Goal: Task Accomplishment & Management: Manage account settings

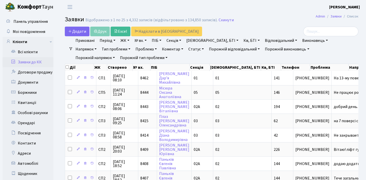
select select "25"
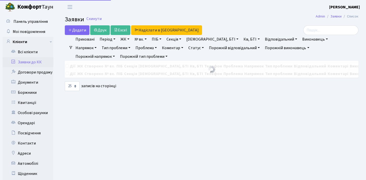
select select "25"
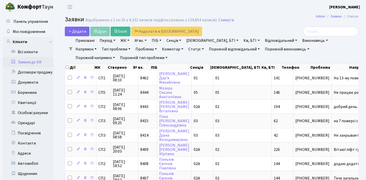
click at [186, 48] on link "Статус" at bounding box center [196, 49] width 20 height 9
click at [244, 18] on h2 "Заявки Відображено з 1 по 25 з 4,332 записів (відфільтровано з 134,854 записів)…" at bounding box center [211, 20] width 293 height 9
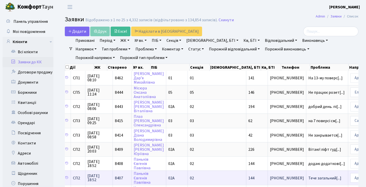
scroll to position [0, 26]
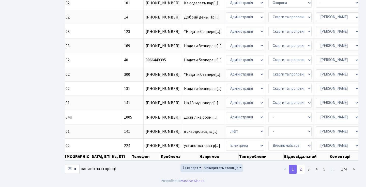
click at [300, 170] on link "2" at bounding box center [300, 169] width 8 height 9
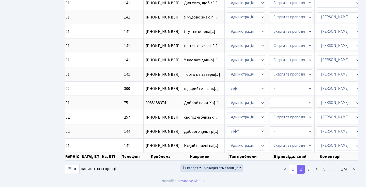
click at [292, 170] on link "1" at bounding box center [292, 169] width 8 height 9
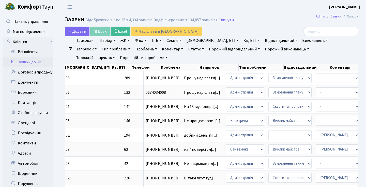
click at [186, 46] on link "Статус" at bounding box center [196, 49] width 20 height 9
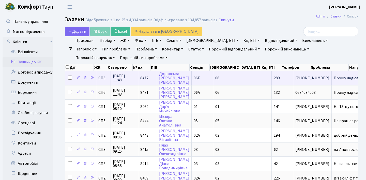
scroll to position [0, 0]
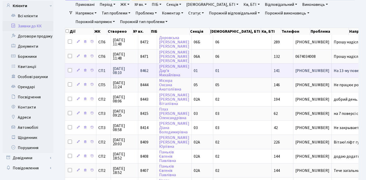
click at [331, 78] on td "На 13-му поверс[...]" at bounding box center [352, 70] width 42 height 14
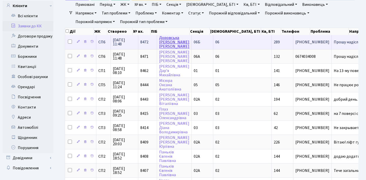
click at [164, 39] on link "Доровська Руслана Русланівна" at bounding box center [174, 42] width 30 height 14
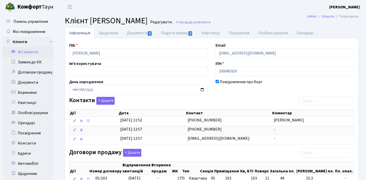
click at [167, 34] on link "Подати заявку 2" at bounding box center [176, 33] width 40 height 11
select select "25"
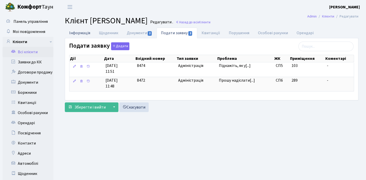
click at [81, 33] on link "Інформація" at bounding box center [80, 33] width 30 height 10
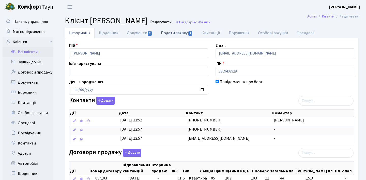
click at [165, 32] on link "Подати заявку 2" at bounding box center [176, 33] width 40 height 10
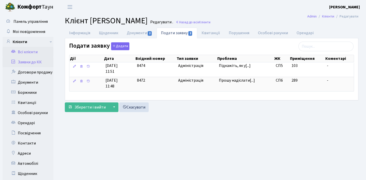
click at [23, 59] on link "Заявки до КК" at bounding box center [28, 62] width 51 height 10
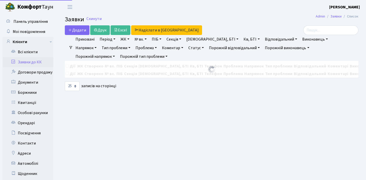
select select "25"
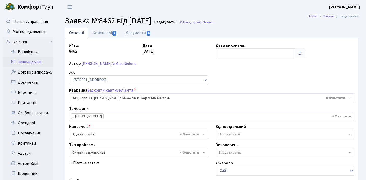
select select "20066"
select select "55"
click at [112, 64] on link "[PERSON_NAME]’я Михайлівна" at bounding box center [109, 64] width 55 height 6
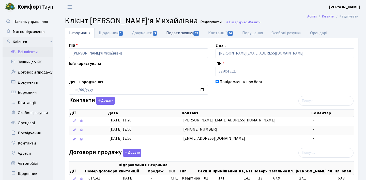
click at [178, 31] on link "Подати заявку 39" at bounding box center [183, 33] width 42 height 10
select select "25"
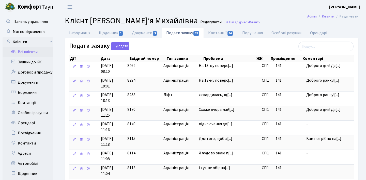
click at [216, 78] on span "На 13-му поверс[...]" at bounding box center [216, 81] width 34 height 6
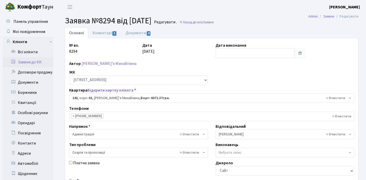
select select "20066"
select select "55"
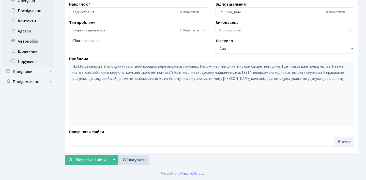
scroll to position [122, 0]
click at [68, 65] on div "Проблема На 13-му поверсі в 1-му будинку загальний коридор перетворився у курил…" at bounding box center [211, 91] width 292 height 71
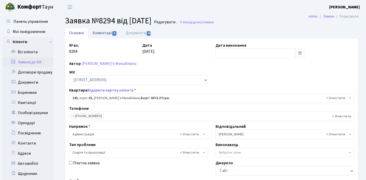
scroll to position [0, 0]
click at [115, 34] on span "1" at bounding box center [114, 33] width 4 height 5
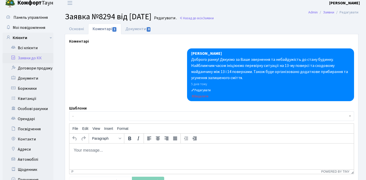
scroll to position [5, 0]
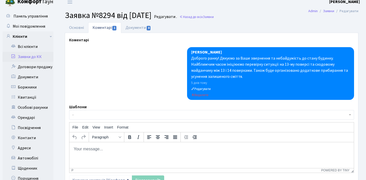
click at [101, 156] on html at bounding box center [211, 149] width 284 height 14
paste body "Rich Text Area. Press ALT-0 for help."
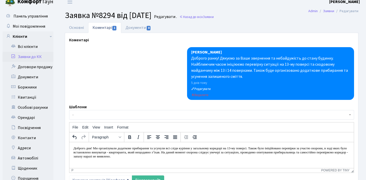
scroll to position [14, 0]
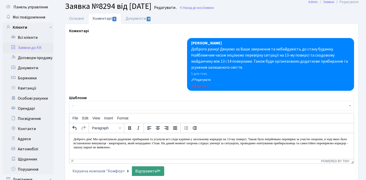
click at [143, 168] on link "Відправити" at bounding box center [148, 172] width 32 height 10
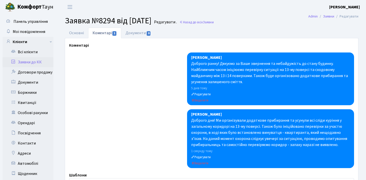
scroll to position [0, 0]
click at [77, 31] on link "Основні" at bounding box center [76, 33] width 23 height 10
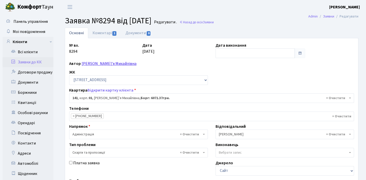
click at [108, 63] on link "[PERSON_NAME]’я Михайлівна" at bounding box center [109, 64] width 55 height 6
select select "20066"
select select "55"
click at [24, 62] on link "Заявки до КК" at bounding box center [28, 62] width 51 height 10
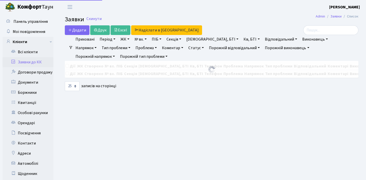
select select "25"
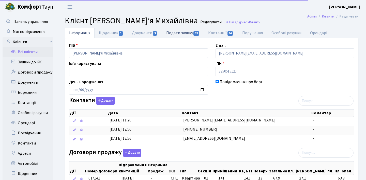
click at [180, 33] on link "Подати заявку 39" at bounding box center [183, 33] width 42 height 10
select select "25"
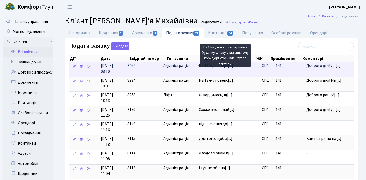
click at [218, 68] on span "На 13-му поверс[...]" at bounding box center [216, 66] width 34 height 6
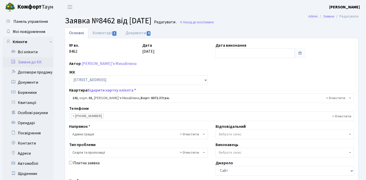
select select "20066"
select select "55"
click at [100, 33] on link "Коментарі 1" at bounding box center [104, 33] width 33 height 10
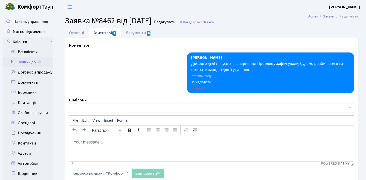
click at [88, 32] on link "Коментарі 1" at bounding box center [104, 33] width 33 height 10
click at [82, 34] on link "Основні" at bounding box center [76, 33] width 23 height 10
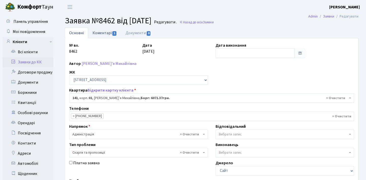
click at [100, 34] on link "Коментарі 1" at bounding box center [104, 33] width 33 height 10
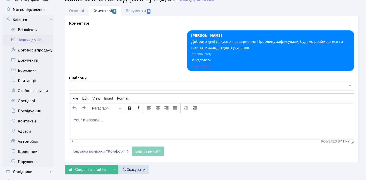
scroll to position [24, 0]
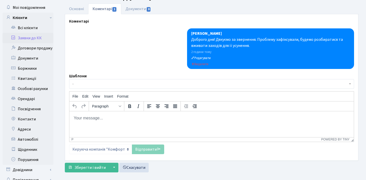
click at [141, 125] on html at bounding box center [211, 118] width 284 height 14
paste body "Rich Text Area. Press ALT-0 for help."
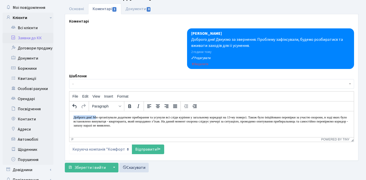
drag, startPoint x: 97, startPoint y: 117, endPoint x: 67, endPoint y: 117, distance: 29.2
click at [69, 117] on html "Доброго дня! Ми організували додаткове прибирання та усунули всі сліди куріння …" at bounding box center [211, 121] width 284 height 20
click at [176, 125] on p "Ми організували додаткове прибирання та усунули всі сліди куріння у загальному …" at bounding box center [211, 121] width 276 height 12
click at [153, 149] on link "Відправити" at bounding box center [148, 150] width 32 height 10
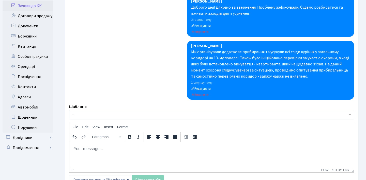
scroll to position [57, 0]
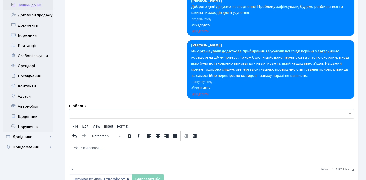
click at [146, 155] on html at bounding box center [211, 148] width 284 height 14
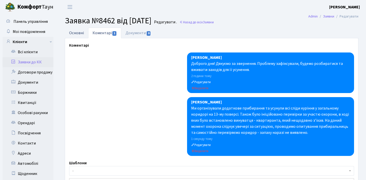
scroll to position [0, 0]
click at [82, 33] on link "Основні" at bounding box center [76, 33] width 23 height 10
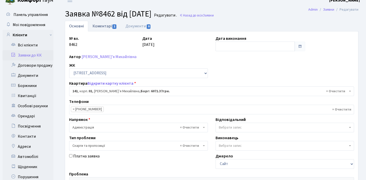
scroll to position [3, 0]
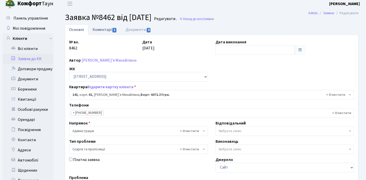
click at [104, 27] on link "Коментарі 1" at bounding box center [104, 29] width 33 height 10
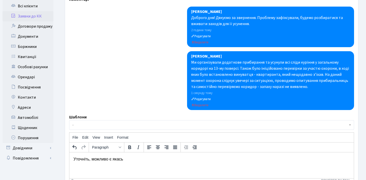
scroll to position [47, 0]
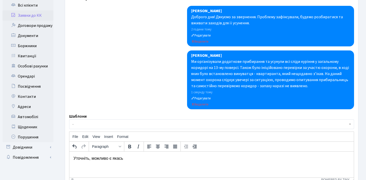
click at [135, 157] on p "Уточніть, можливо є якась" at bounding box center [211, 159] width 276 height 6
click at [92, 158] on p "Уточніть, можливо запах зʼявляється в конкретний час?" at bounding box center [211, 159] width 276 height 6
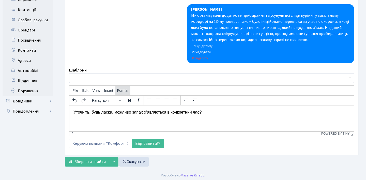
scroll to position [94, 0]
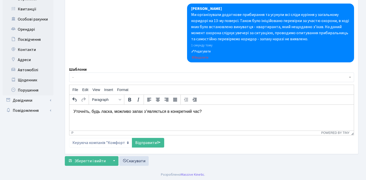
click at [140, 144] on link "Відправити" at bounding box center [148, 143] width 32 height 10
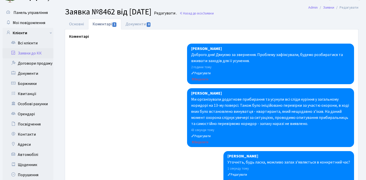
scroll to position [9, 0]
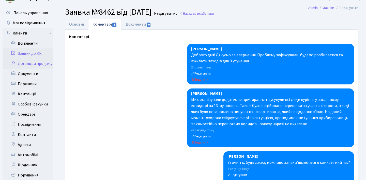
click at [39, 59] on link "Договори продажу" at bounding box center [28, 64] width 51 height 10
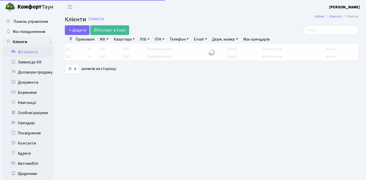
select select "25"
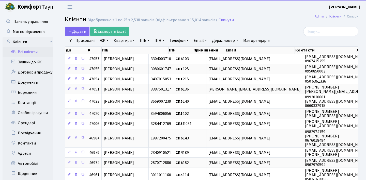
click at [40, 59] on link "Заявки до КК" at bounding box center [28, 62] width 51 height 10
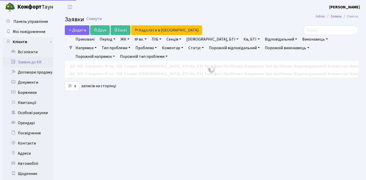
select select "25"
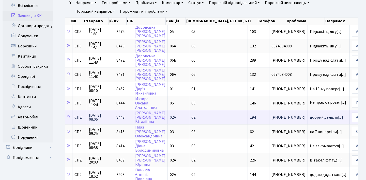
scroll to position [0, 23]
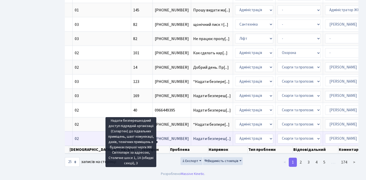
click at [193, 136] on span "Надати безпереш[...]" at bounding box center [212, 139] width 38 height 6
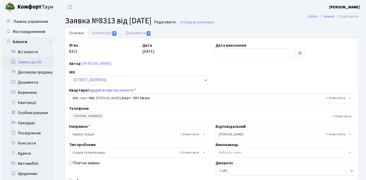
select select "20381"
select select "55"
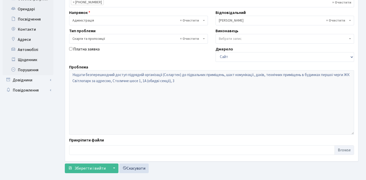
scroll to position [114, 0]
click at [59, 73] on div "Основні Коментарі 0 Документи 0 № вх. 8313 Дата [DATE] Дата виконання Автор [PE…" at bounding box center [211, 44] width 309 height 262
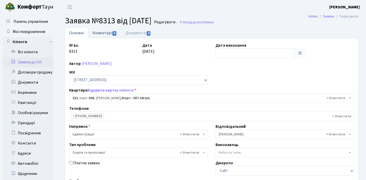
scroll to position [0, 0]
click at [104, 33] on link "Коментарі 0" at bounding box center [104, 33] width 33 height 10
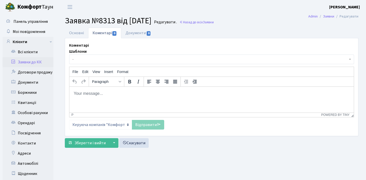
click at [136, 94] on p "Rich Text Area. Press ALT-0 for help." at bounding box center [211, 94] width 276 height 6
paste body "Rich Text Area. Press ALT-0 for help."
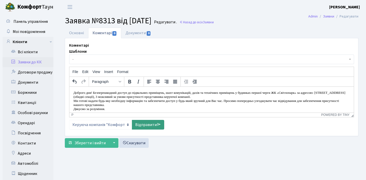
click at [155, 123] on link "Відправити" at bounding box center [148, 125] width 32 height 10
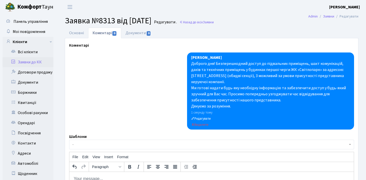
click at [41, 61] on link "Заявки до КК" at bounding box center [28, 62] width 51 height 10
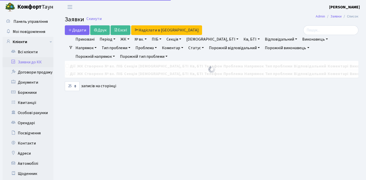
select select "25"
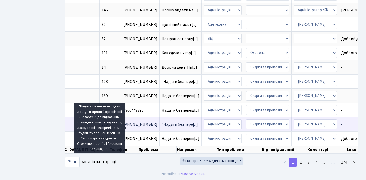
click at [162, 122] on span "“Надати безпере[...]" at bounding box center [180, 125] width 36 height 6
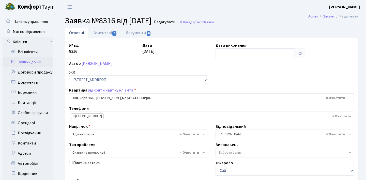
select select "20550"
select select "55"
click at [111, 33] on link "Коментарі 0" at bounding box center [104, 33] width 33 height 10
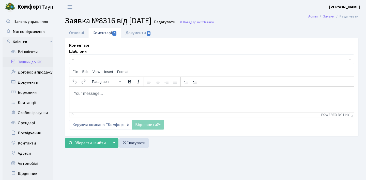
click at [119, 97] on html at bounding box center [211, 94] width 284 height 14
paste body "Rich Text Area. Press ALT-0 for help."
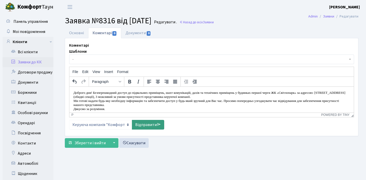
click at [144, 124] on link "Відправити" at bounding box center [148, 125] width 32 height 10
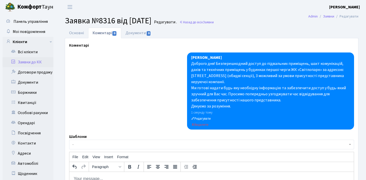
click at [30, 61] on link "Заявки до КК" at bounding box center [28, 62] width 51 height 10
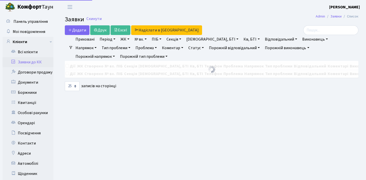
select select "25"
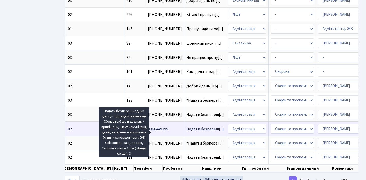
click at [186, 132] on span "Надати безпереш[...]" at bounding box center [205, 129] width 38 height 6
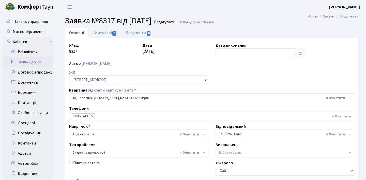
select select "20290"
select select "55"
click at [108, 32] on link "Коментарі 0" at bounding box center [104, 33] width 33 height 10
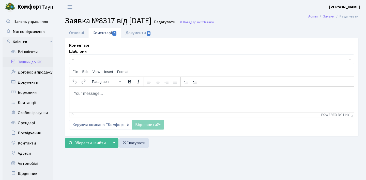
click at [120, 98] on html at bounding box center [211, 94] width 284 height 14
paste body "Rich Text Area. Press ALT-0 for help."
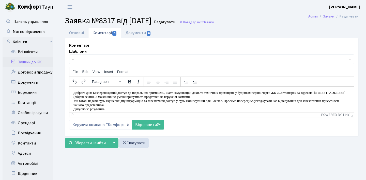
click at [140, 122] on link "Відправити" at bounding box center [148, 125] width 32 height 10
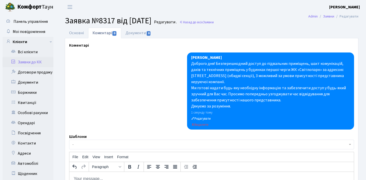
click at [39, 60] on link "Заявки до КК" at bounding box center [28, 62] width 51 height 10
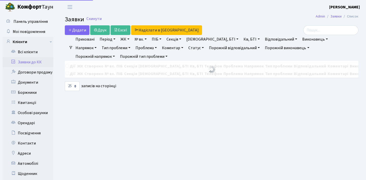
select select "25"
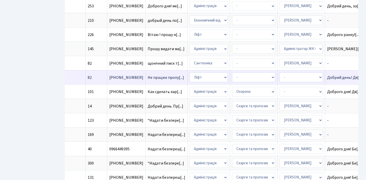
scroll to position [0, 186]
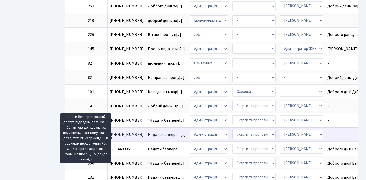
click at [148, 138] on span "Надати безпереш[...]" at bounding box center [167, 135] width 38 height 6
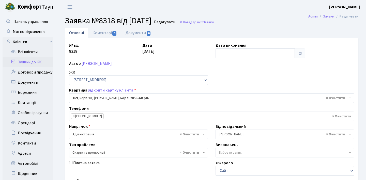
select select "20891"
select select "55"
click at [114, 34] on span "0" at bounding box center [114, 33] width 4 height 5
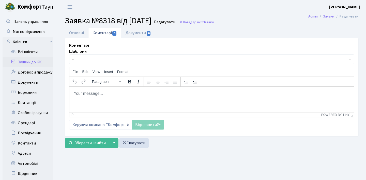
click at [119, 94] on p "Rich Text Area. Press ALT-0 for help." at bounding box center [211, 94] width 276 height 6
click at [43, 62] on link "Заявки до КК" at bounding box center [28, 62] width 51 height 10
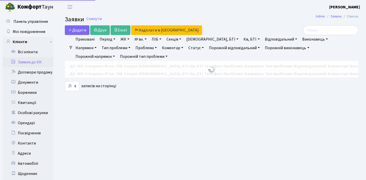
select select "25"
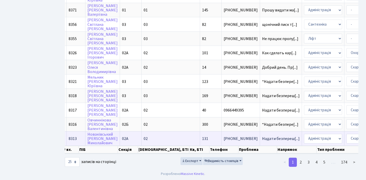
scroll to position [0, 75]
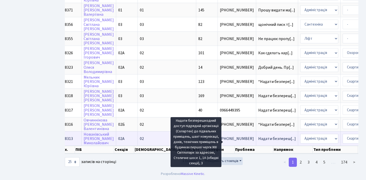
click at [258, 136] on span "Надати безпереш[...]" at bounding box center [277, 139] width 38 height 6
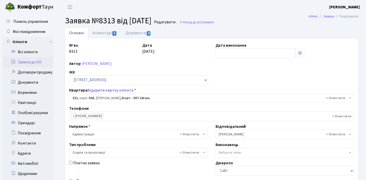
select select "20381"
select select "55"
click at [94, 33] on link "Коментарі 1" at bounding box center [104, 33] width 33 height 10
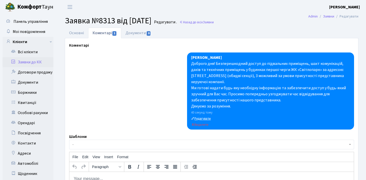
click at [206, 118] on small "Редагувати" at bounding box center [201, 119] width 20 height 5
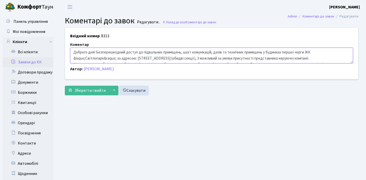
drag, startPoint x: 150, startPoint y: 59, endPoint x: 62, endPoint y: 28, distance: 92.5
click at [63, 29] on div "Вхідний номер : 8313 Коментар Доброго дня! Безперешкодний доступ до підвальних …" at bounding box center [211, 54] width 300 height 52
paste textarea "«Світлопарк»"
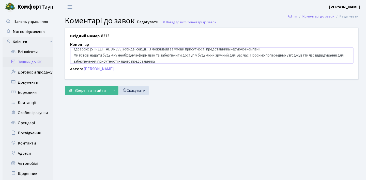
scroll to position [6, 0]
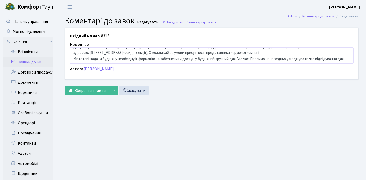
drag, startPoint x: 119, startPoint y: 59, endPoint x: 103, endPoint y: 58, distance: 15.8
click at [103, 58] on textarea "Доброго дня! Безперешкодний доступ до підвальних приміщень, шахт комунікацій, д…" at bounding box center [211, 56] width 283 height 16
type textarea "Доброго дня! Безперешкодний доступ до підвальних приміщень, шахт комунікацій, д…"
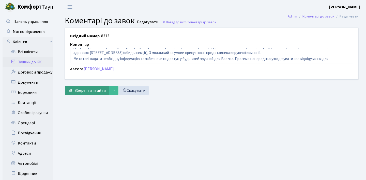
click at [90, 88] on span "Зберегти і вийти" at bounding box center [89, 91] width 31 height 6
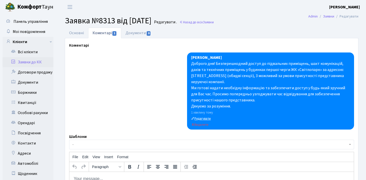
click at [204, 119] on small "Редагувати" at bounding box center [201, 119] width 20 height 5
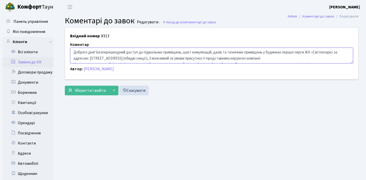
scroll to position [18, 0]
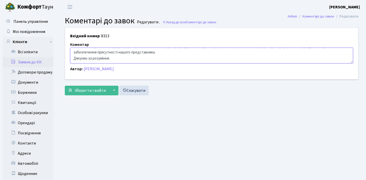
drag, startPoint x: 74, startPoint y: 51, endPoint x: 319, endPoint y: 161, distance: 268.9
click at [319, 162] on main "Admin Коментарі до завок Редагувати Коментарі до завок Редагувати . Назад до вс…" at bounding box center [211, 113] width 309 height 198
paste textarea "ля обстеження"
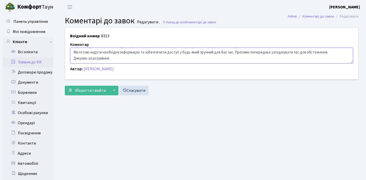
scroll to position [12, 0]
type textarea "Доброго дня! Безперешкодний доступ до підвальних приміщень, шахт комунікацій, д…"
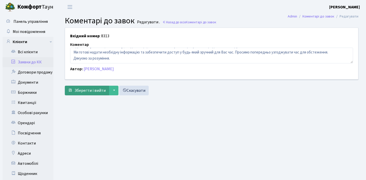
click at [80, 86] on button "Зберегти і вийти" at bounding box center [87, 91] width 44 height 10
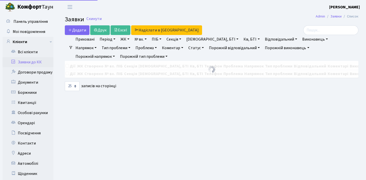
select select "25"
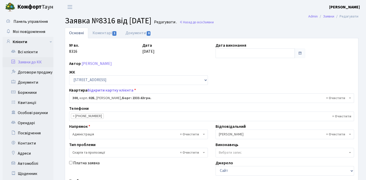
select select "20550"
select select "55"
click at [112, 34] on span "1" at bounding box center [114, 33] width 4 height 5
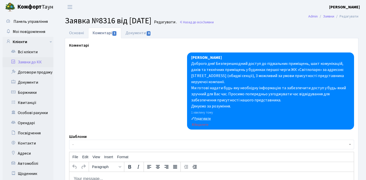
click at [207, 119] on small "Редагувати" at bounding box center [201, 119] width 20 height 5
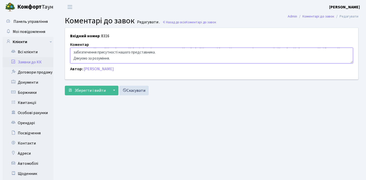
scroll to position [4, 0]
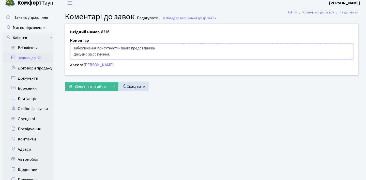
drag, startPoint x: 74, startPoint y: 50, endPoint x: 365, endPoint y: 190, distance: 323.3
click at [365, 180] on html "[PERSON_NAME] Мій обліковий запис Вийти Панель управління Мої повідомлення Кліє…" at bounding box center [183, 108] width 366 height 225
paste textarea "«Світлопарк» за адресою: [STREET_ADDRESS] (обидві секції), 3 можливий за умови …"
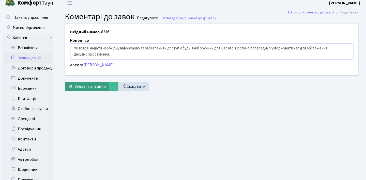
type textarea "Доброго дня! Безперешкодний доступ до підвальних приміщень, шахт комунікацій, д…"
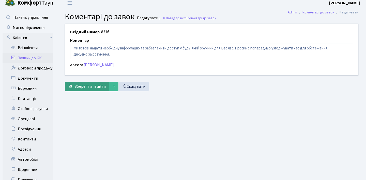
click at [99, 88] on span "Зберегти і вийти" at bounding box center [89, 87] width 31 height 6
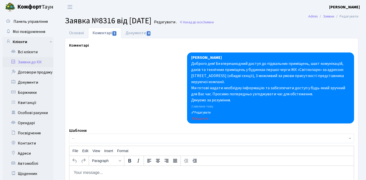
click at [38, 63] on link "Заявки до КК" at bounding box center [28, 62] width 51 height 10
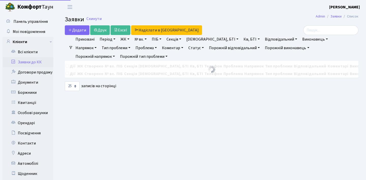
select select "25"
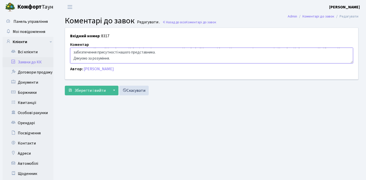
drag, startPoint x: 73, startPoint y: 52, endPoint x: 365, endPoint y: 202, distance: 328.5
click at [365, 180] on html "Комфорт Таун Анна Г. Мій обліковий запис Вийти Панель управління Мої повідомлен…" at bounding box center [183, 112] width 366 height 225
paste textarea "«Світлопарк» за адресою: Столичне шосе, 1, 1А (обидві секції), 3 можливий за ум…"
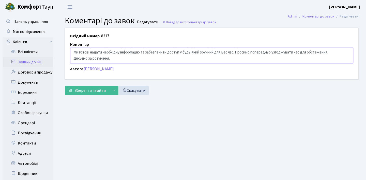
scroll to position [12, 0]
type textarea "Доброго дня! Безперешкодний доступ до підвальних приміщень, шахт комунікацій, д…"
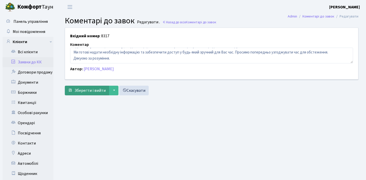
click at [101, 94] on button "Зберегти і вийти" at bounding box center [87, 91] width 44 height 10
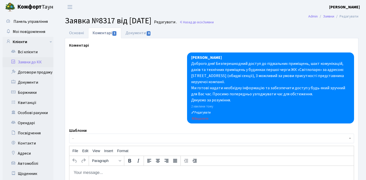
click at [37, 61] on link "Заявки до КК" at bounding box center [28, 62] width 51 height 10
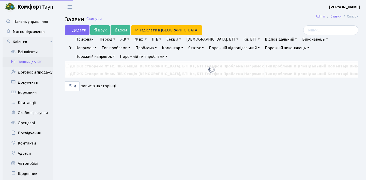
select select "25"
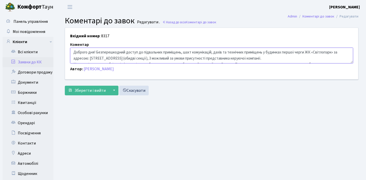
scroll to position [12, 0]
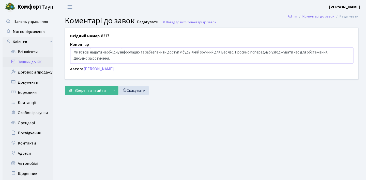
drag, startPoint x: 73, startPoint y: 51, endPoint x: 365, endPoint y: 153, distance: 309.5
click at [365, 153] on main "Admin Коментарі до завок Редагувати Коментарі до завок Редагувати . Назад до вс…" at bounding box center [211, 113] width 309 height 198
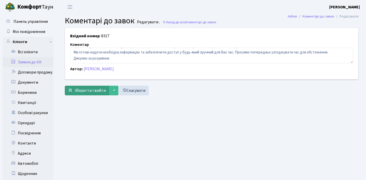
click at [90, 90] on span "Зберегти і вийти" at bounding box center [89, 91] width 31 height 6
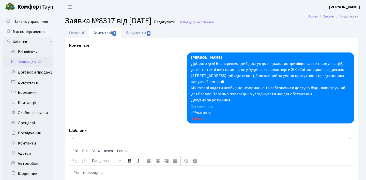
click at [36, 60] on link "Заявки до КК" at bounding box center [28, 62] width 51 height 10
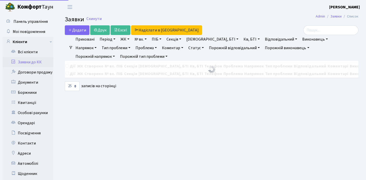
select select "25"
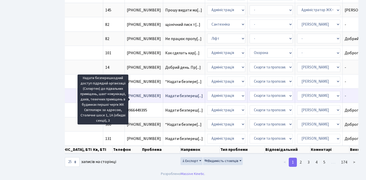
click at [165, 93] on span "Надати безпереш[...]" at bounding box center [184, 96] width 38 height 6
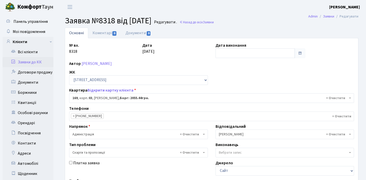
select select "20891"
select select "55"
click at [103, 35] on link "Коментарі 0" at bounding box center [104, 33] width 33 height 10
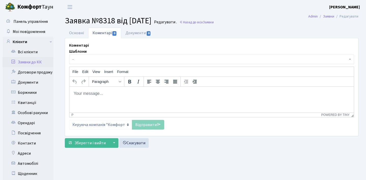
click at [123, 95] on p "Rich Text Area. Press ALT-0 for help." at bounding box center [211, 94] width 276 height 6
paste body "Rich Text Area. Press ALT-0 for help."
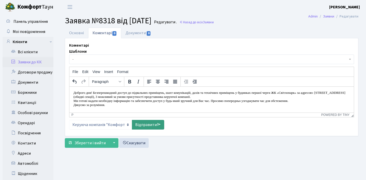
click at [156, 125] on link "Відправити" at bounding box center [148, 125] width 32 height 10
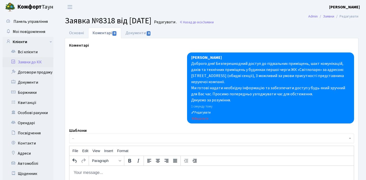
click at [43, 60] on link "Заявки до КК" at bounding box center [28, 62] width 51 height 10
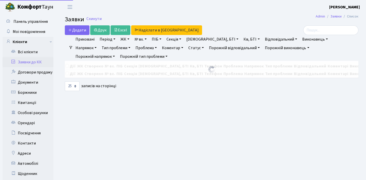
select select "25"
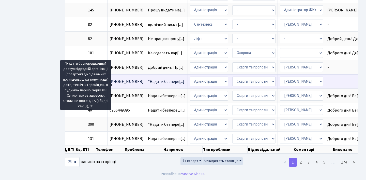
click at [148, 79] on span "“Надати безпере[...]" at bounding box center [166, 82] width 36 height 6
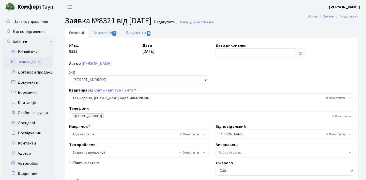
select select "20845"
select select "55"
click at [109, 32] on link "Коментарі 0" at bounding box center [104, 33] width 33 height 10
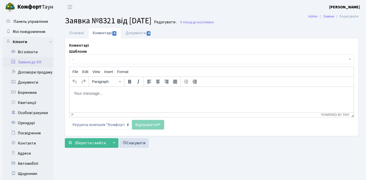
click at [120, 99] on html at bounding box center [211, 94] width 284 height 14
paste body "Rich Text Area. Press ALT-0 for help."
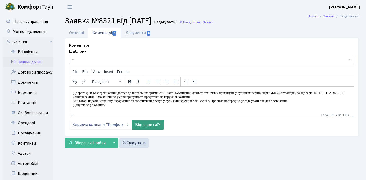
click at [151, 129] on link "Відправити" at bounding box center [148, 125] width 32 height 10
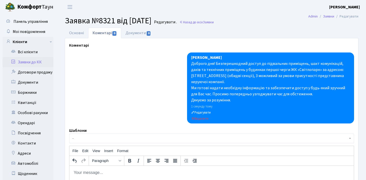
click at [41, 62] on link "Заявки до КК" at bounding box center [28, 62] width 51 height 10
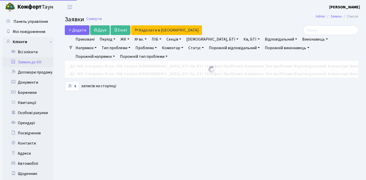
select select "25"
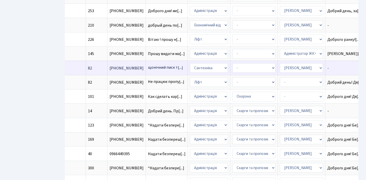
scroll to position [243, 0]
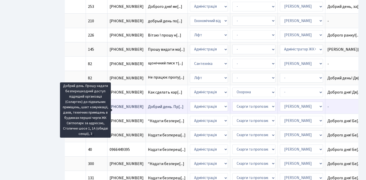
click at [148, 110] on span "Добрий день. Пр[...]" at bounding box center [166, 107] width 36 height 6
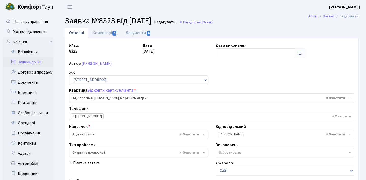
select select "20264"
select select "55"
click at [111, 30] on link "Коментарі 0" at bounding box center [104, 33] width 33 height 10
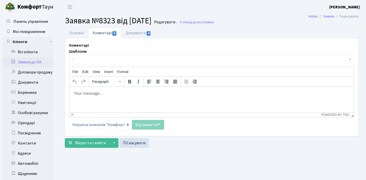
click at [119, 92] on p "Rich Text Area. Press ALT-0 for help." at bounding box center [211, 94] width 276 height 6
paste body "Rich Text Area. Press ALT-0 for help."
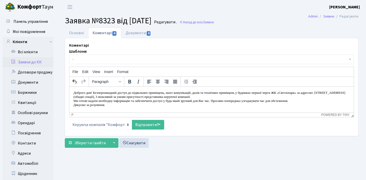
click at [138, 119] on div "Шаблони - Відмова [PERSON_NAME] прийнято в роботу Передано до "Майстерліфт" Нап…" at bounding box center [211, 89] width 285 height 81
click at [141, 125] on link "Відправити" at bounding box center [148, 125] width 32 height 10
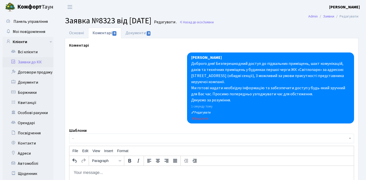
click at [20, 61] on link "Заявки до КК" at bounding box center [28, 62] width 51 height 10
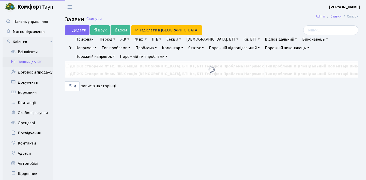
select select "25"
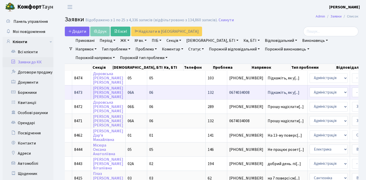
scroll to position [0, 66]
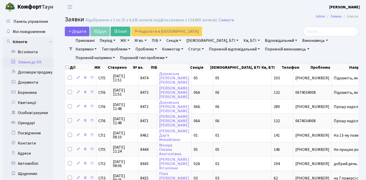
click at [186, 49] on link "Статус" at bounding box center [196, 49] width 20 height 9
click at [186, 76] on link "Не виконано" at bounding box center [206, 80] width 40 height 8
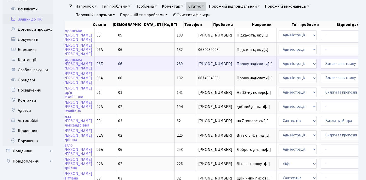
scroll to position [0, 114]
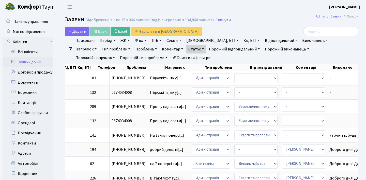
click at [186, 49] on link "Статус" at bounding box center [196, 49] width 20 height 9
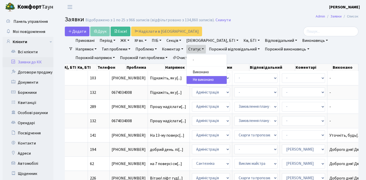
click at [186, 49] on link "Статус" at bounding box center [196, 49] width 20 height 9
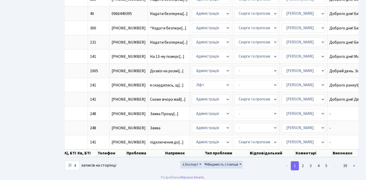
scroll to position [283, 0]
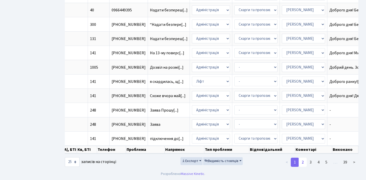
click at [303, 167] on link "2" at bounding box center [302, 162] width 8 height 9
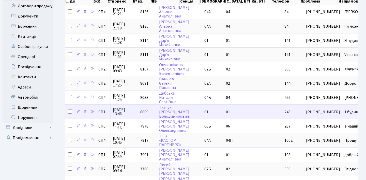
scroll to position [67, 0]
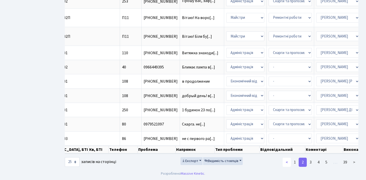
click at [289, 162] on link "<" at bounding box center [286, 162] width 8 height 9
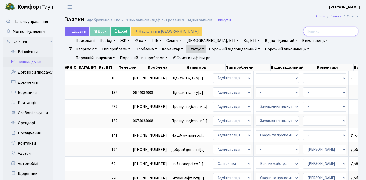
click at [317, 33] on input "search" at bounding box center [330, 32] width 55 height 10
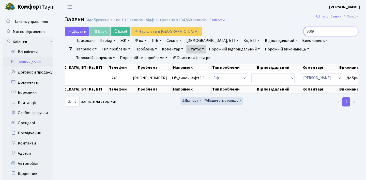
type input "8009"
click at [39, 63] on link "Заявки до КК" at bounding box center [28, 62] width 51 height 10
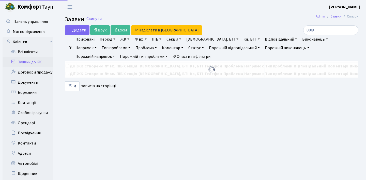
select select "25"
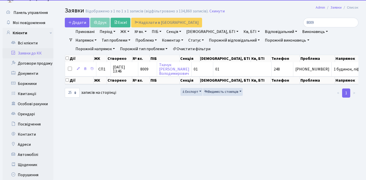
scroll to position [12, 0]
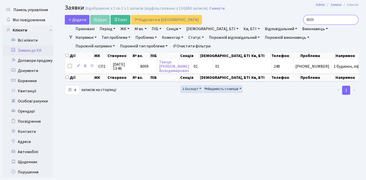
click at [353, 20] on input "8009" at bounding box center [330, 20] width 55 height 10
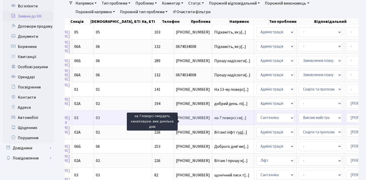
scroll to position [0, 119]
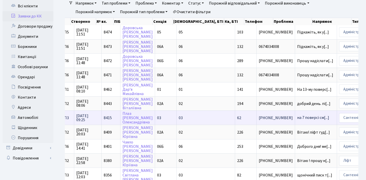
click at [297, 120] on span "на 7 поверсі см[...]" at bounding box center [313, 118] width 32 height 6
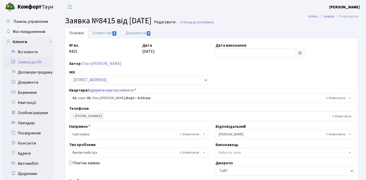
select select "20784"
select select "29"
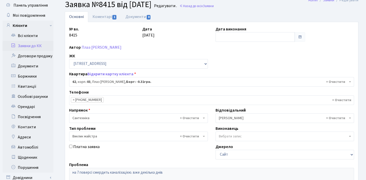
scroll to position [20, 0]
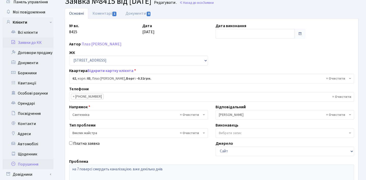
click at [52, 167] on div "Панель управління Мої повідомлення Клієнти Всі клієнти Заявки до КК" at bounding box center [183, 132] width 366 height 276
